Goal: Task Accomplishment & Management: Manage account settings

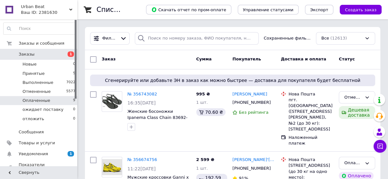
click at [48, 99] on li "Оплаченные 9" at bounding box center [39, 100] width 79 height 9
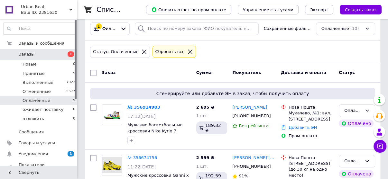
scroll to position [26, 0]
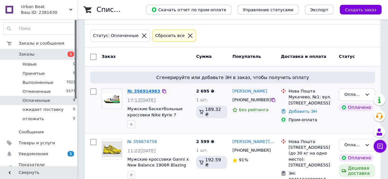
click at [140, 89] on link "№ 356914983" at bounding box center [143, 91] width 33 height 5
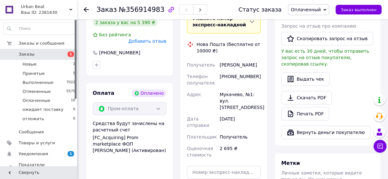
scroll to position [438, 0]
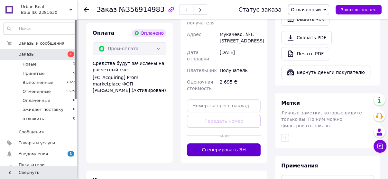
click at [237, 143] on button "Сгенерировать ЭН" at bounding box center [224, 149] width 74 height 13
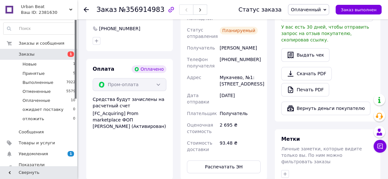
scroll to position [360, 0]
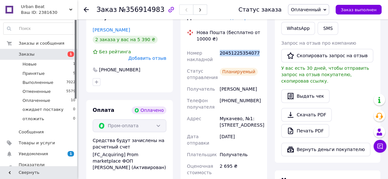
drag, startPoint x: 252, startPoint y: 33, endPoint x: 219, endPoint y: 34, distance: 32.2
click at [219, 47] on div "20451225354077" at bounding box center [239, 56] width 43 height 18
copy div "20451225354077"
drag, startPoint x: 253, startPoint y: 83, endPoint x: 220, endPoint y: 84, distance: 32.5
click at [220, 95] on div "[PHONE_NUMBER]" at bounding box center [239, 104] width 43 height 18
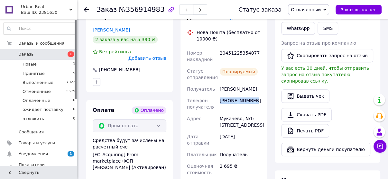
copy div "[PHONE_NUMBER]"
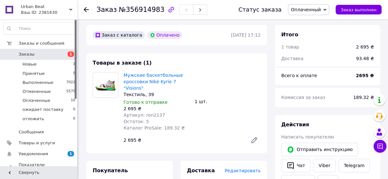
scroll to position [206, 0]
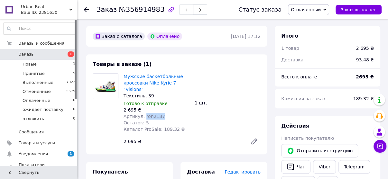
drag, startPoint x: 160, startPoint y: 95, endPoint x: 143, endPoint y: 99, distance: 17.5
click at [141, 101] on div "Мужские баскетбольные кроссовки Nike Kyrie 7 "Visions" Текстиль, 39 Готово к от…" at bounding box center [156, 103] width 71 height 62
copy span "ron2137"
click at [54, 140] on span "Товары и услуги" at bounding box center [39, 143] width 41 height 6
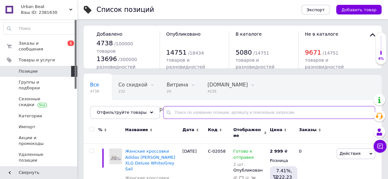
paste input "ron2137"
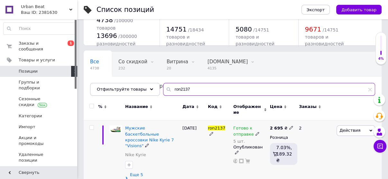
scroll to position [23, 0]
type input "ron2137"
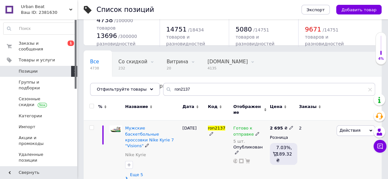
click at [161, 172] on span "Еще 5 разновидностей" at bounding box center [154, 178] width 49 height 12
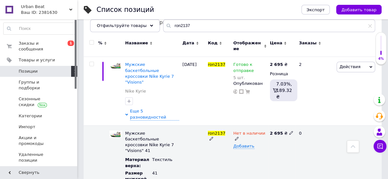
scroll to position [75, 0]
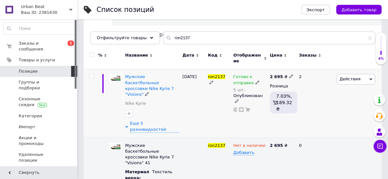
click at [255, 80] on icon at bounding box center [257, 82] width 4 height 4
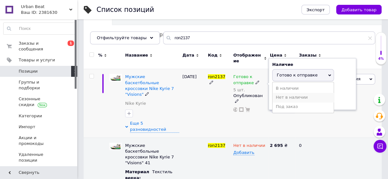
click at [282, 93] on li "Нет в наличии" at bounding box center [302, 97] width 61 height 9
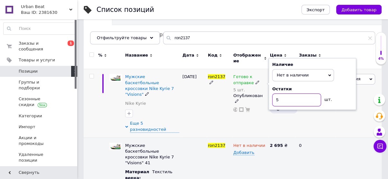
click at [281, 94] on input "5" at bounding box center [296, 100] width 49 height 13
click at [214, 102] on div "ron2137" at bounding box center [218, 103] width 25 height 69
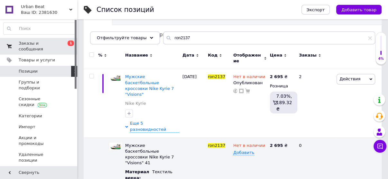
click at [29, 41] on span "Заказы и сообщения" at bounding box center [39, 47] width 41 height 12
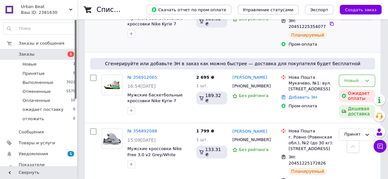
scroll to position [154, 0]
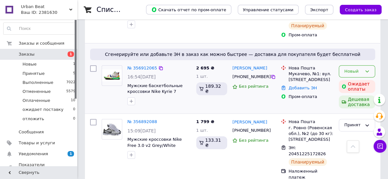
click at [354, 68] on div "Новый" at bounding box center [353, 71] width 18 height 7
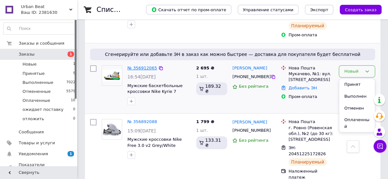
click at [142, 66] on link "№ 356912065" at bounding box center [142, 68] width 30 height 5
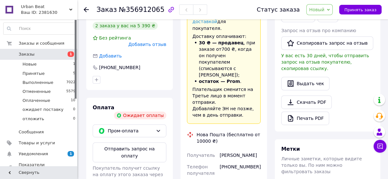
scroll to position [180, 0]
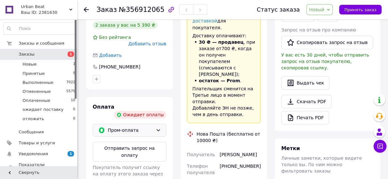
click at [140, 127] on span "Пром-оплата" at bounding box center [130, 130] width 45 height 7
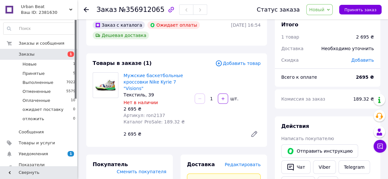
scroll to position [0, 0]
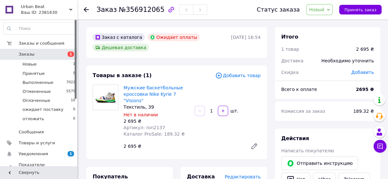
click at [323, 9] on span "Новый" at bounding box center [316, 9] width 15 height 5
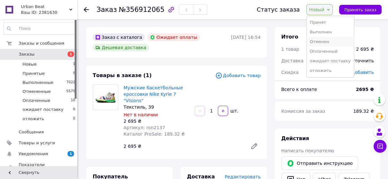
click at [328, 42] on li "Отменен" at bounding box center [330, 42] width 47 height 10
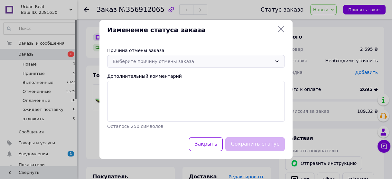
click at [177, 63] on div "Выберите причину отмены заказа" at bounding box center [192, 61] width 159 height 7
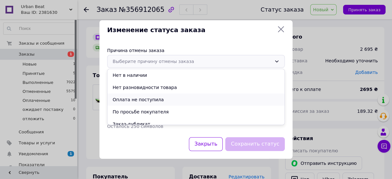
click at [152, 98] on li "Оплата не поступила" at bounding box center [195, 100] width 177 height 12
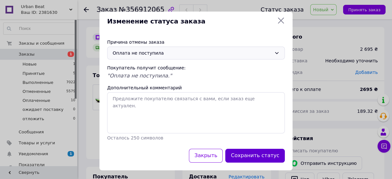
click at [248, 154] on button "Сохранить статус" at bounding box center [255, 156] width 60 height 14
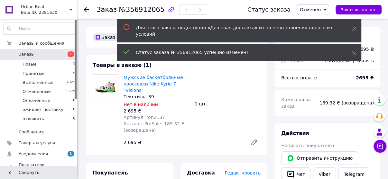
click at [46, 58] on link "Заказы 1" at bounding box center [39, 54] width 79 height 11
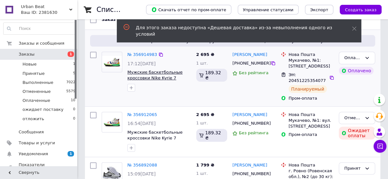
scroll to position [103, 0]
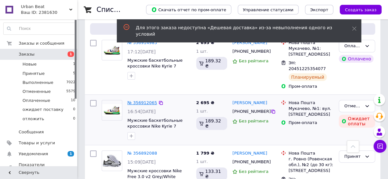
click at [143, 100] on link "№ 356912065" at bounding box center [142, 102] width 30 height 5
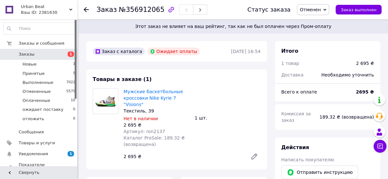
click at [20, 52] on span "Заказы" at bounding box center [27, 54] width 16 height 6
